Goal: Check status: Check status

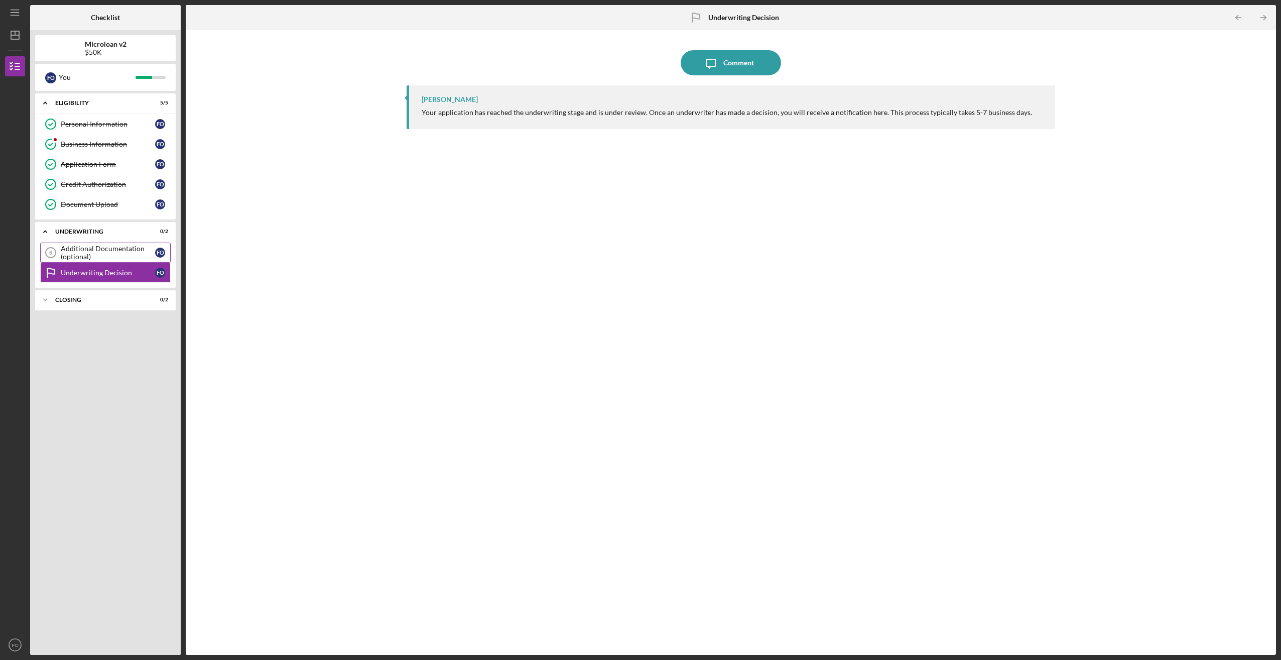
click at [100, 250] on div "Additional Documentation (optional)" at bounding box center [108, 253] width 94 height 16
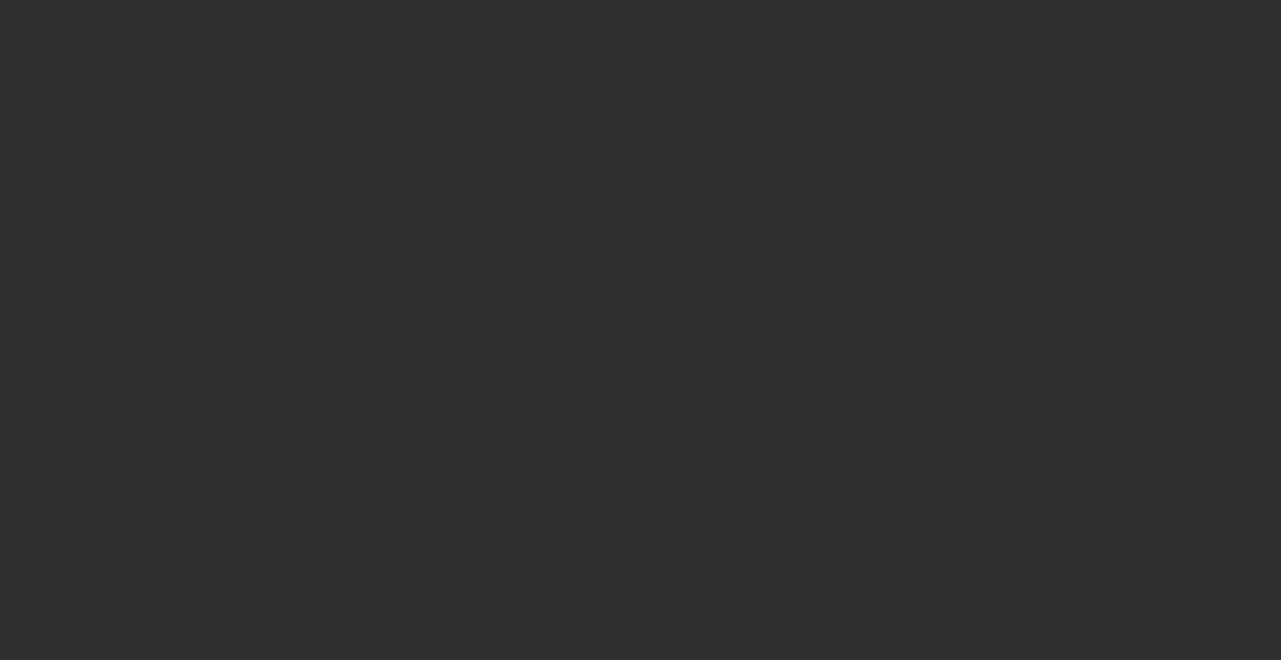
drag, startPoint x: 604, startPoint y: 322, endPoint x: 439, endPoint y: 218, distance: 194.7
click at [604, 322] on div at bounding box center [640, 330] width 1281 height 660
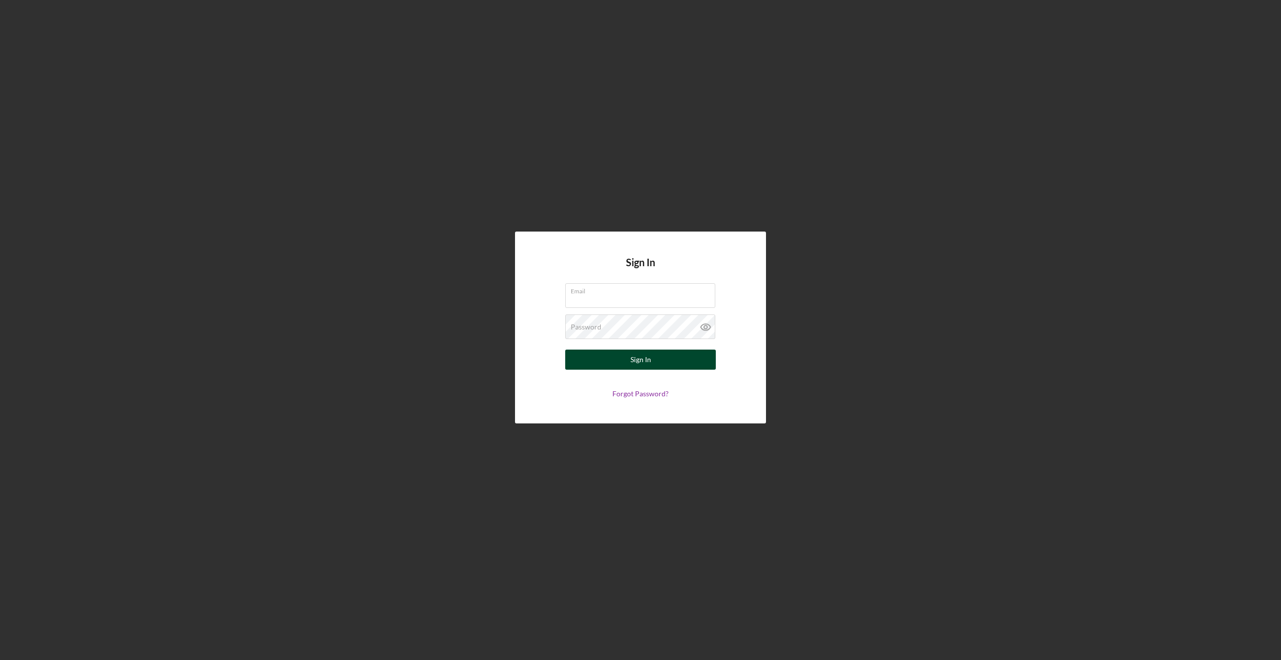
type input "[PERSON_NAME][EMAIL_ADDRESS][DOMAIN_NAME]"
click at [642, 360] on div "Sign In" at bounding box center [641, 359] width 21 height 20
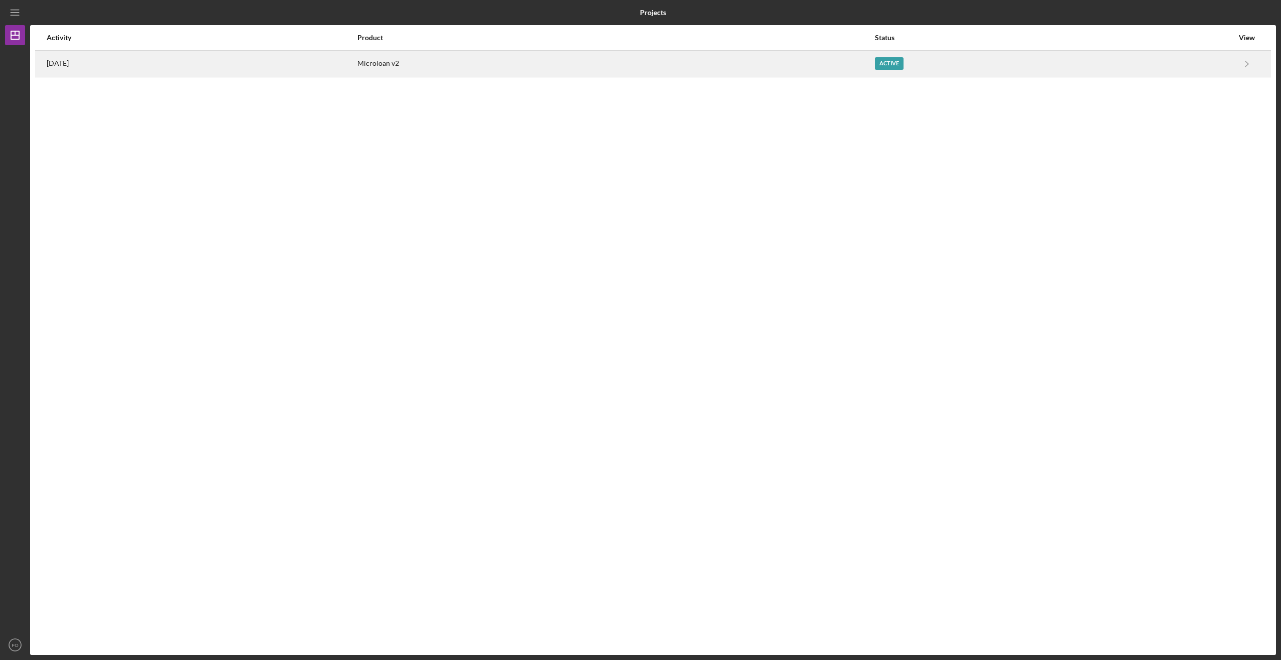
click at [105, 63] on div "5 days ago" at bounding box center [202, 63] width 310 height 25
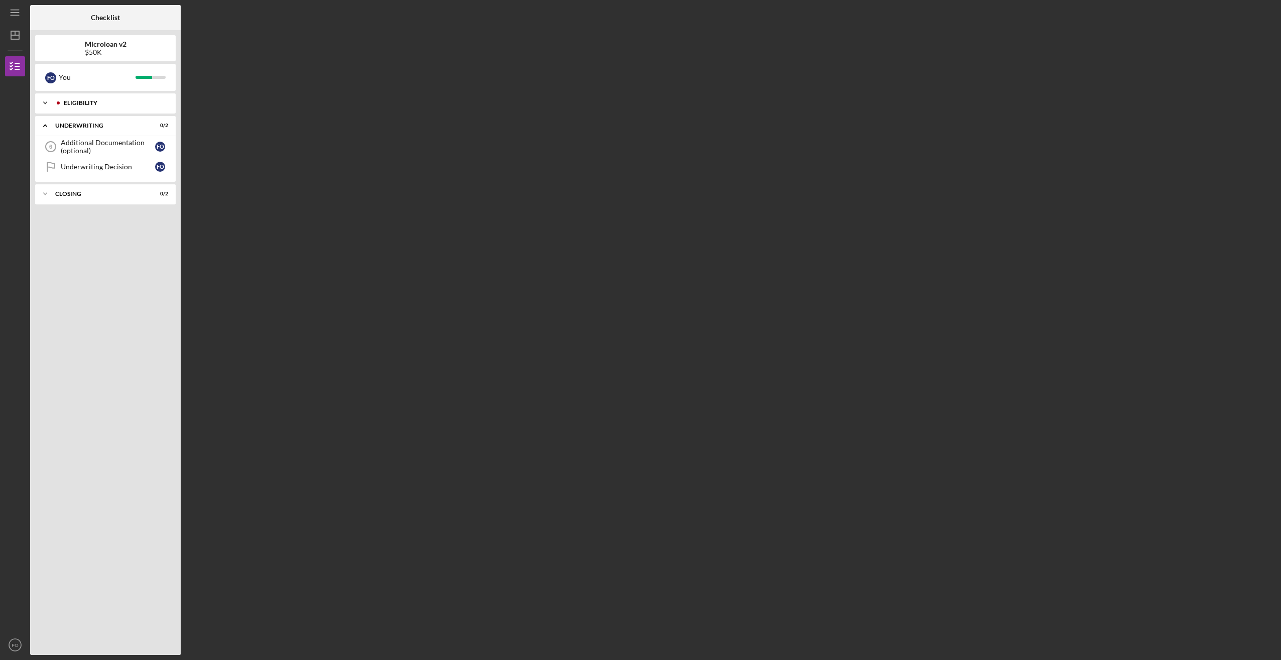
click at [44, 105] on icon "Icon/Expander" at bounding box center [45, 103] width 20 height 20
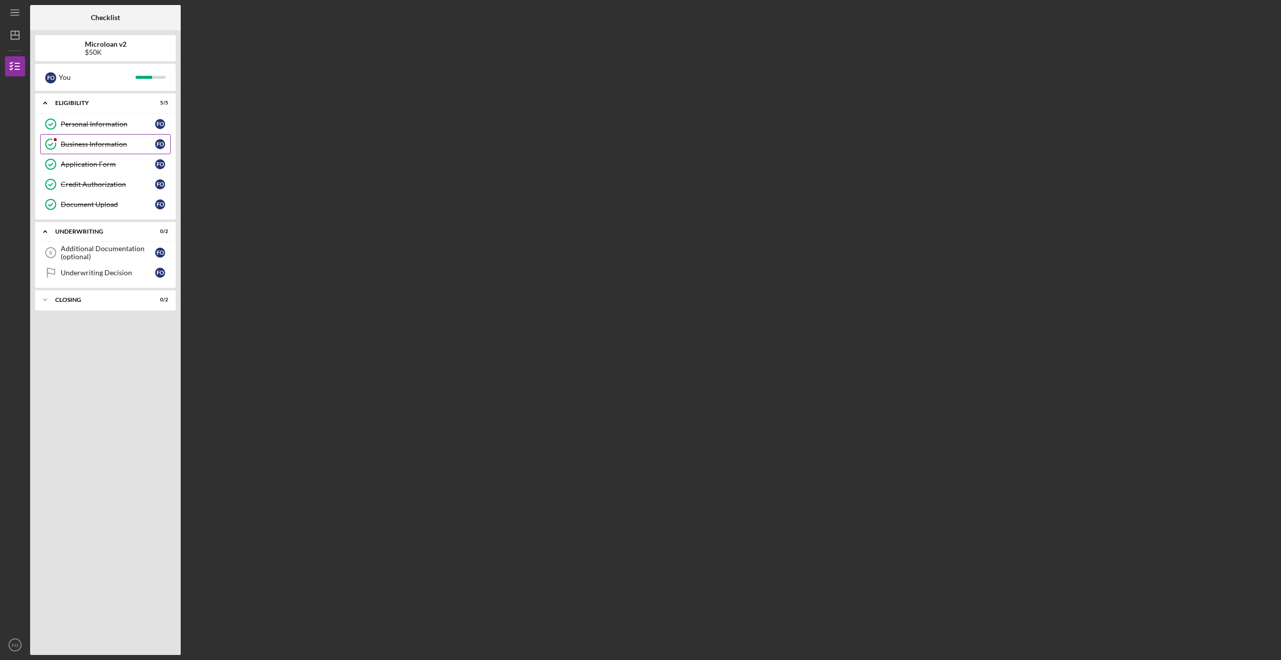
click at [77, 142] on div "Business Information" at bounding box center [108, 144] width 94 height 8
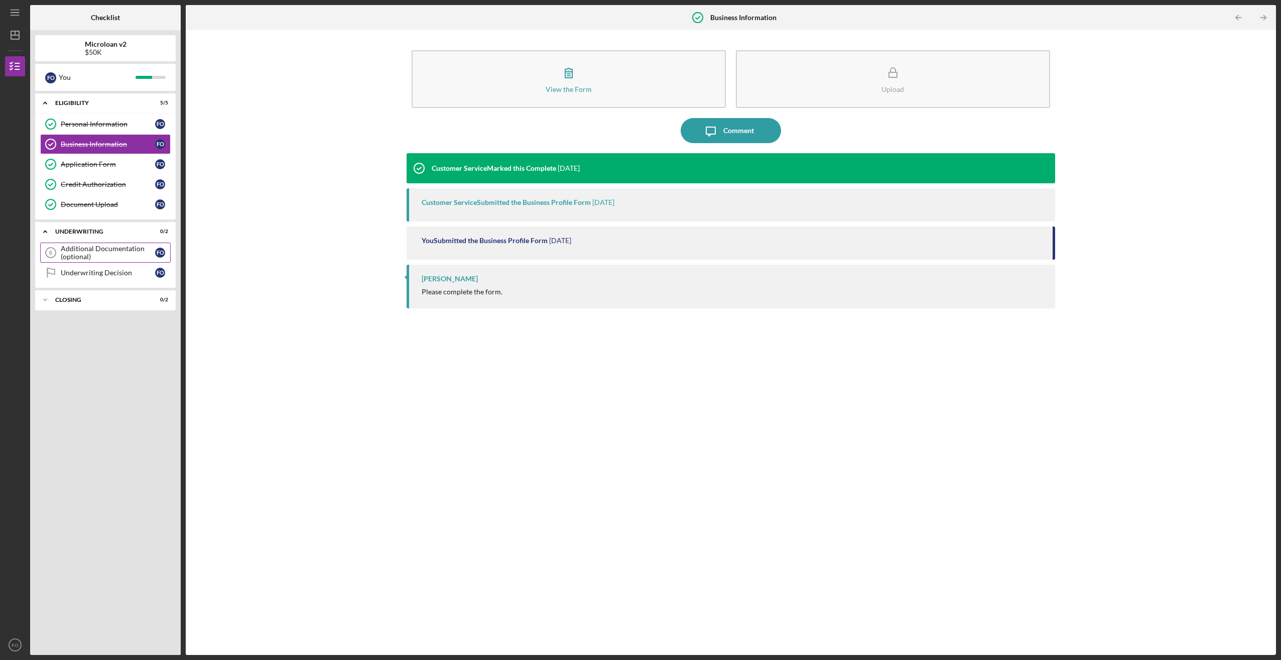
click at [86, 252] on div "Additional Documentation (optional)" at bounding box center [108, 253] width 94 height 16
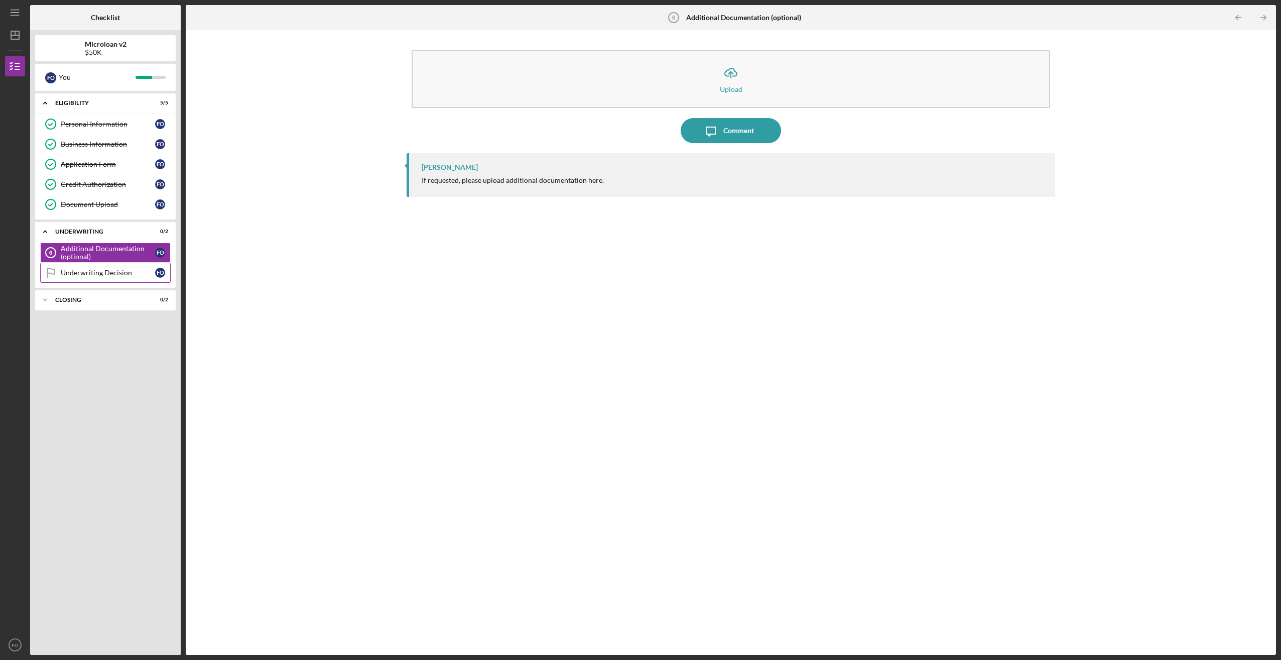
click at [94, 273] on div "Underwriting Decision" at bounding box center [108, 273] width 94 height 8
